Goal: Task Accomplishment & Management: Use online tool/utility

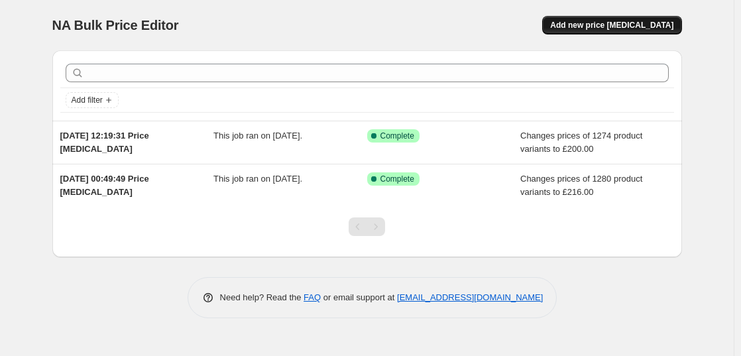
click at [600, 19] on button "Add new price [MEDICAL_DATA]" at bounding box center [611, 25] width 139 height 19
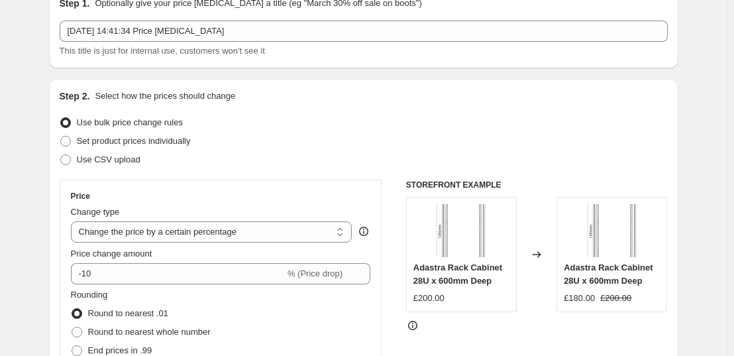
scroll to position [68, 0]
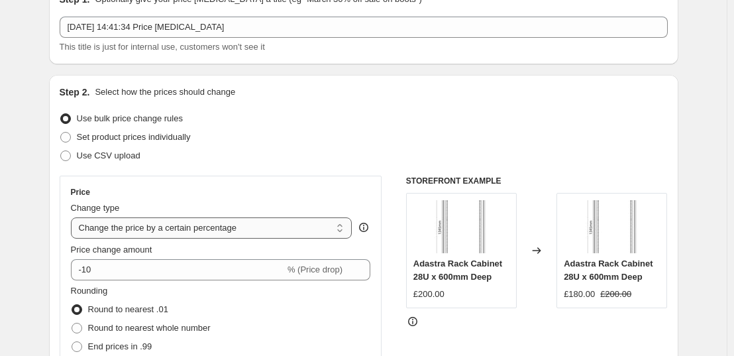
click at [209, 225] on select "Change the price to a certain amount Change the price by a certain amount Chang…" at bounding box center [212, 227] width 282 height 21
select select "to"
click at [74, 217] on select "Change the price to a certain amount Change the price by a certain amount Chang…" at bounding box center [212, 227] width 282 height 21
type input "80.00"
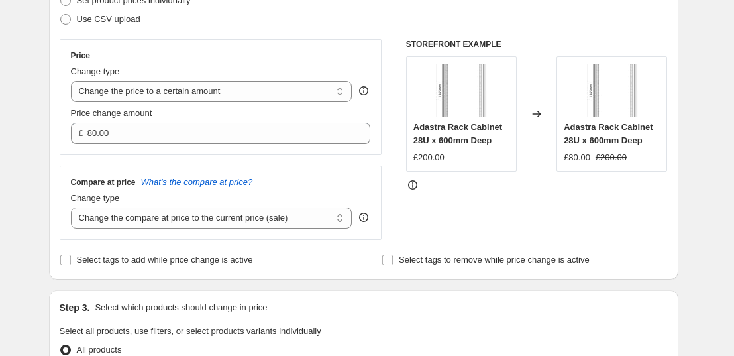
scroll to position [205, 0]
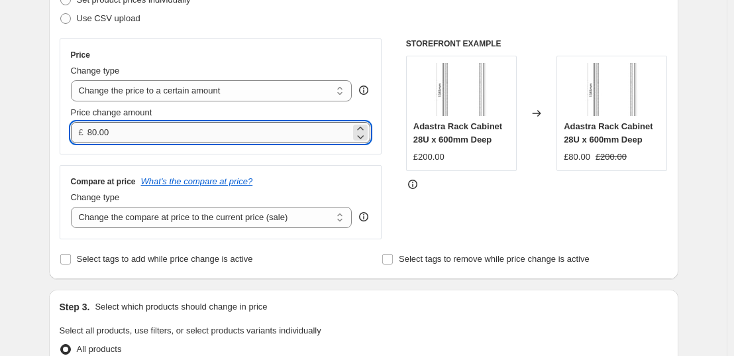
click at [211, 127] on input "80.00" at bounding box center [219, 132] width 263 height 21
type input "130.00"
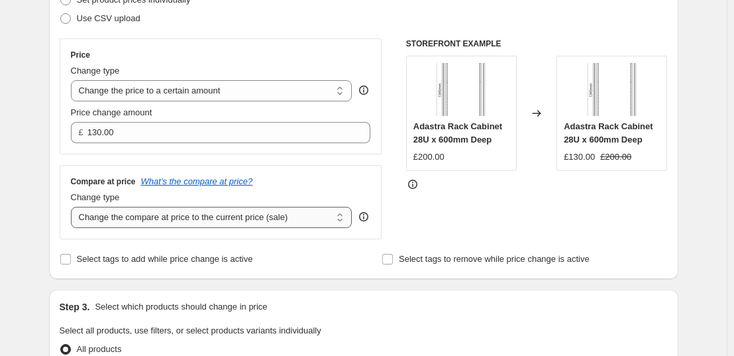
click at [245, 224] on select "Change the compare at price to the current price (sale) Change the compare at p…" at bounding box center [212, 217] width 282 height 21
select select "remove"
click at [74, 207] on select "Change the compare at price to the current price (sale) Change the compare at p…" at bounding box center [212, 217] width 282 height 21
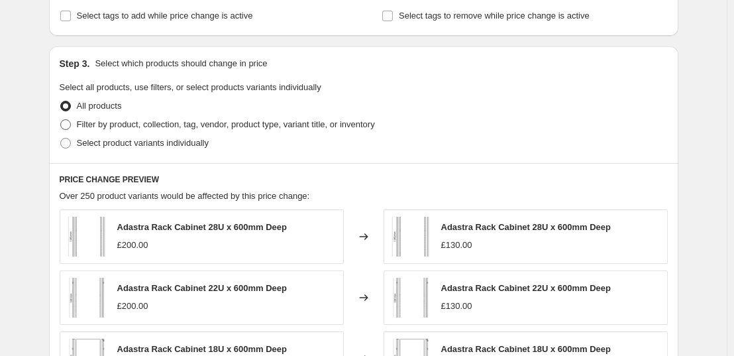
scroll to position [449, 0]
click at [113, 129] on span "Filter by product, collection, tag, vendor, product type, variant title, or inv…" at bounding box center [226, 124] width 298 height 10
click at [61, 120] on input "Filter by product, collection, tag, vendor, product type, variant title, or inv…" at bounding box center [60, 119] width 1 height 1
radio input "true"
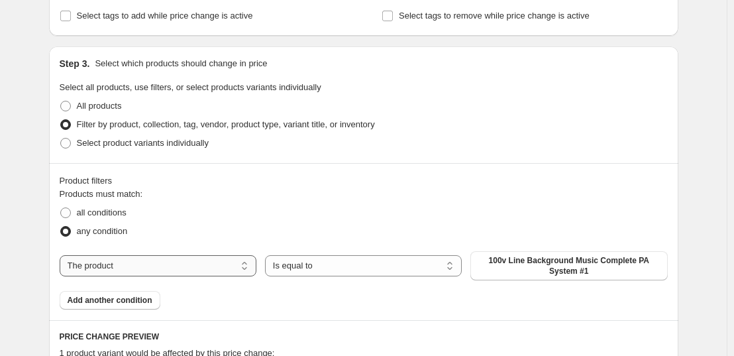
click at [217, 264] on select "The product The product's collection The product's tag The product's vendor The…" at bounding box center [158, 265] width 197 height 21
select select "collection"
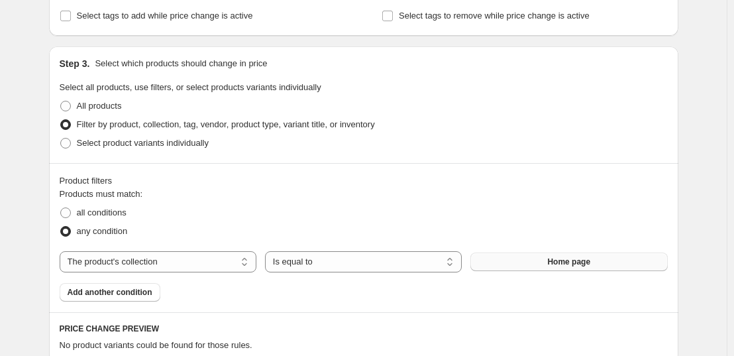
click at [534, 262] on button "Home page" at bounding box center [569, 262] width 197 height 19
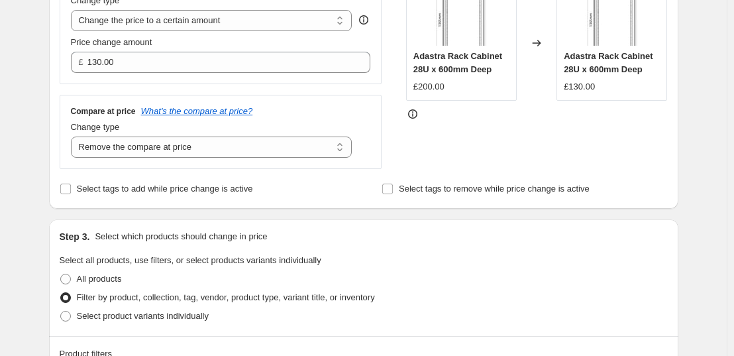
scroll to position [182, 0]
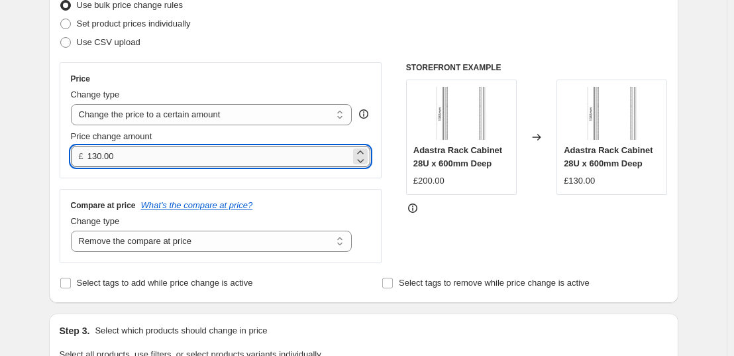
click at [163, 155] on input "130.00" at bounding box center [219, 156] width 263 height 21
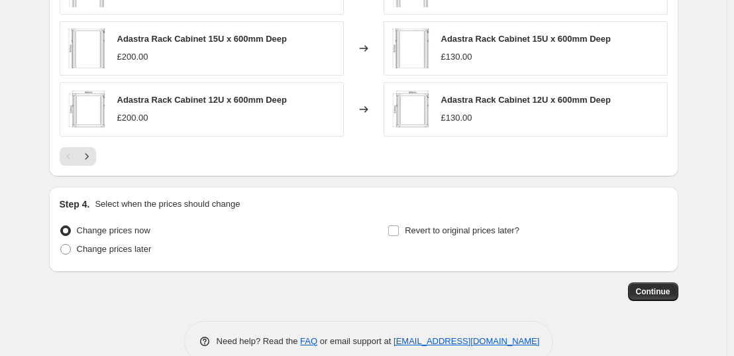
scroll to position [996, 0]
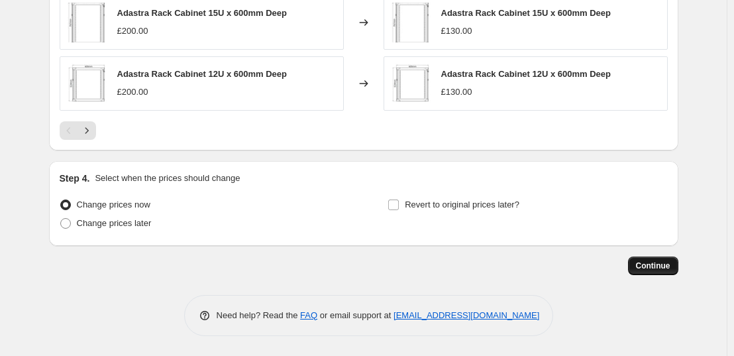
click at [675, 266] on button "Continue" at bounding box center [653, 266] width 50 height 19
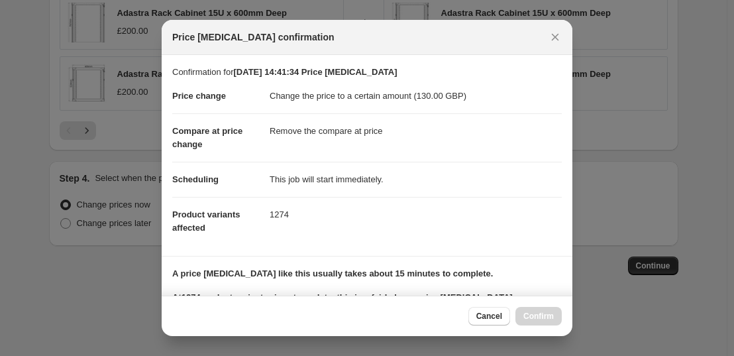
scroll to position [194, 0]
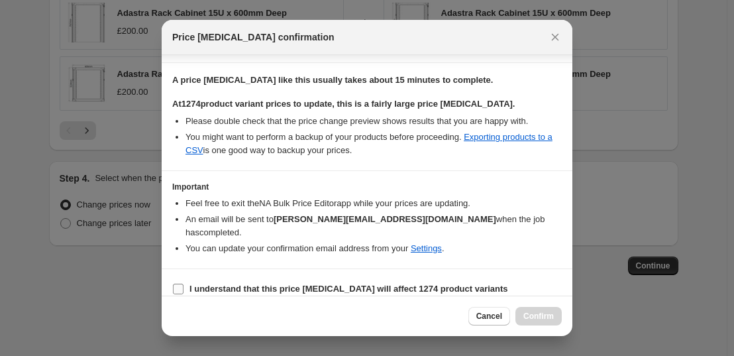
click at [385, 280] on label "I understand that this price change job will affect 1274 product variants" at bounding box center [340, 289] width 336 height 19
click at [184, 284] on input "I understand that this price change job will affect 1274 product variants" at bounding box center [178, 289] width 11 height 11
checkbox input "true"
click at [522, 314] on button "Confirm" at bounding box center [539, 316] width 46 height 19
